Goal: Transaction & Acquisition: Obtain resource

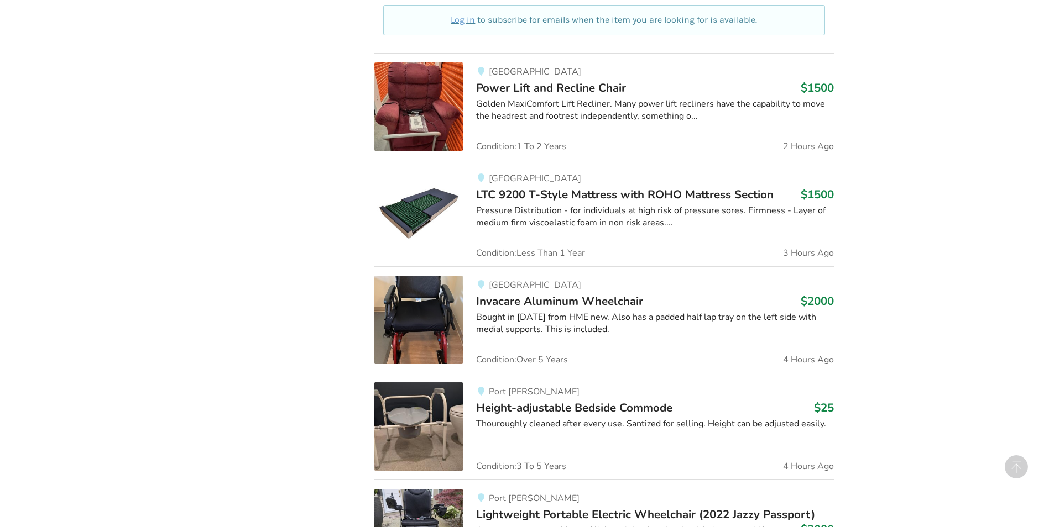
scroll to position [719, 0]
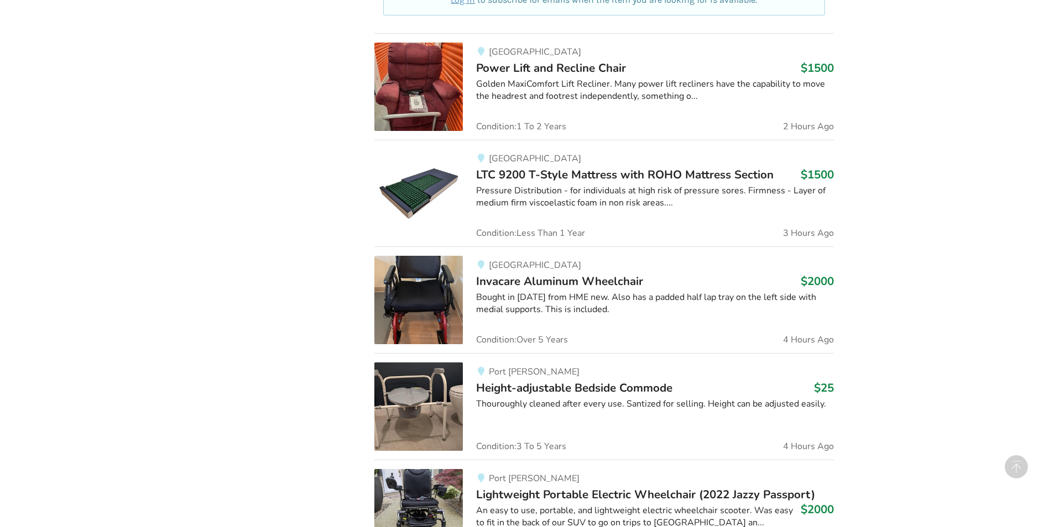
click at [433, 306] on img at bounding box center [418, 300] width 88 height 88
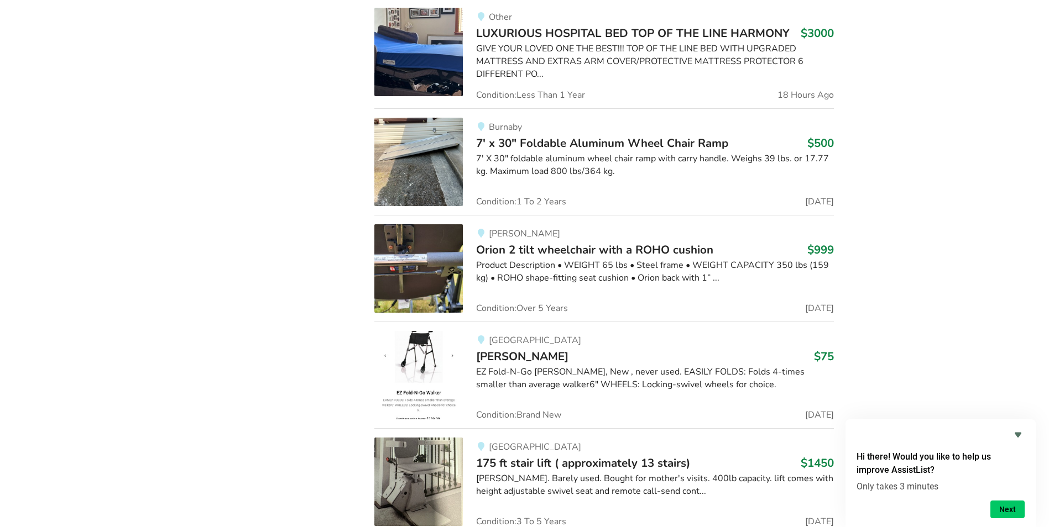
scroll to position [2052, 0]
